Goal: Go to known website: Go to known website

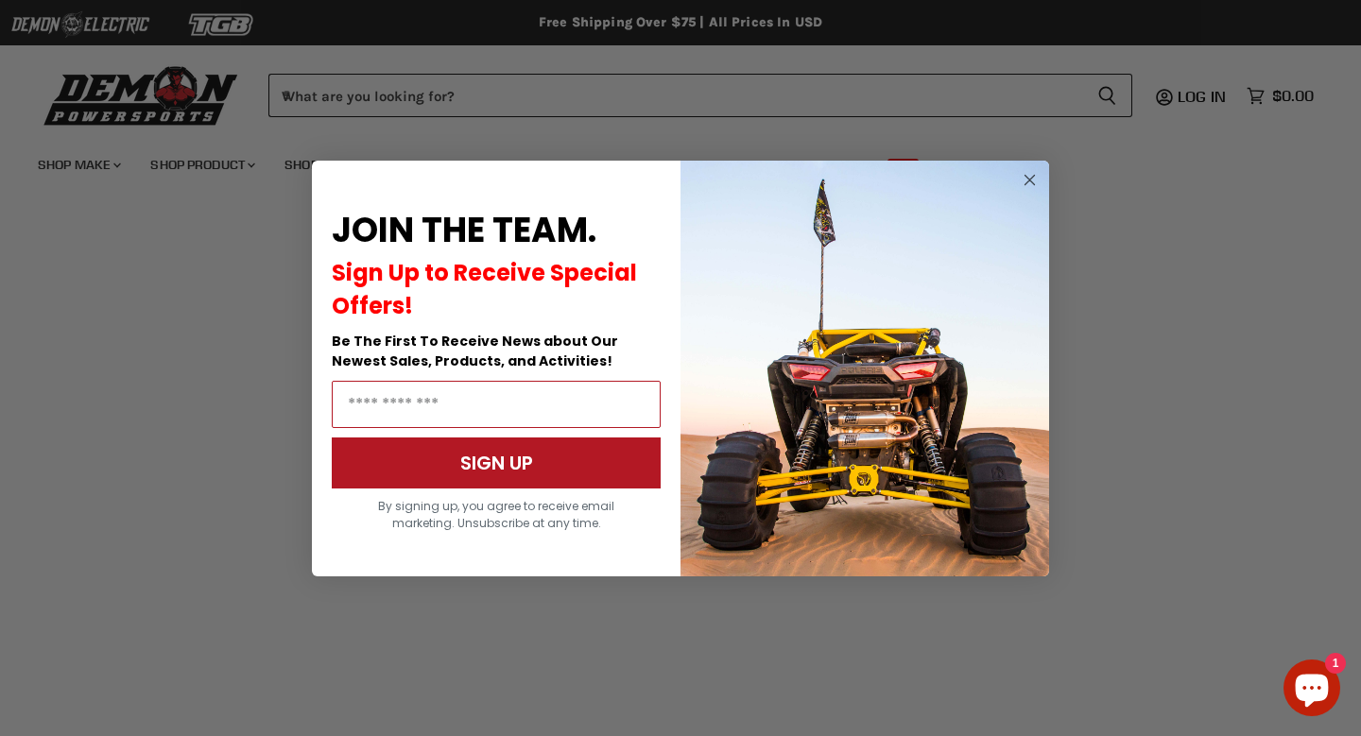
scroll to position [397, 0]
